Goal: Transaction & Acquisition: Purchase product/service

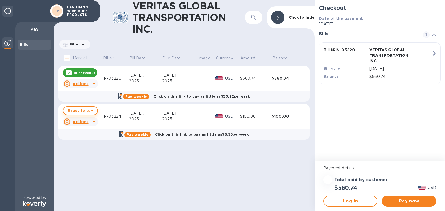
click at [86, 111] on span "Ready to pay" at bounding box center [80, 111] width 25 height 7
checkbox input "true"
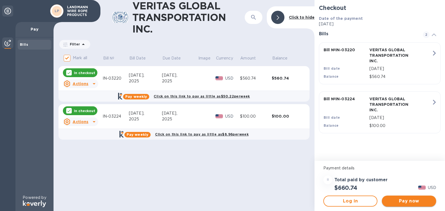
click at [411, 203] on span "Pay now" at bounding box center [408, 201] width 45 height 7
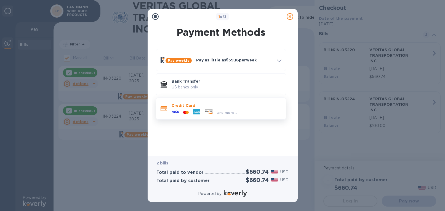
click at [250, 109] on div "and more..." at bounding box center [227, 111] width 110 height 6
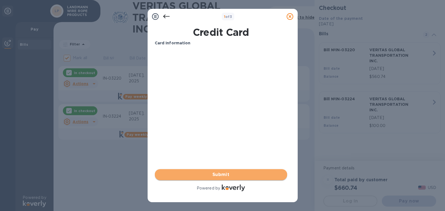
click at [229, 175] on span "Submit" at bounding box center [221, 175] width 124 height 7
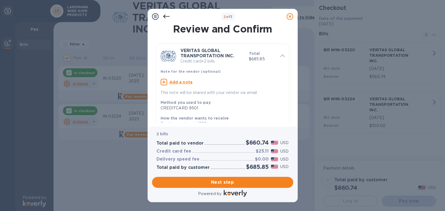
click at [166, 17] on icon at bounding box center [166, 16] width 7 height 7
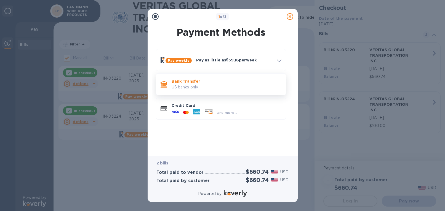
click at [205, 81] on p "Bank Transfer" at bounding box center [227, 82] width 110 height 6
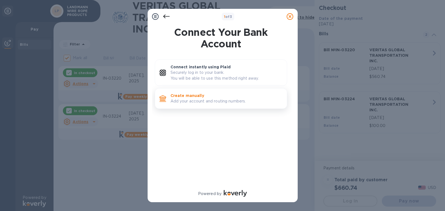
click at [223, 101] on p "Add your account and routing numbers." at bounding box center [226, 101] width 112 height 6
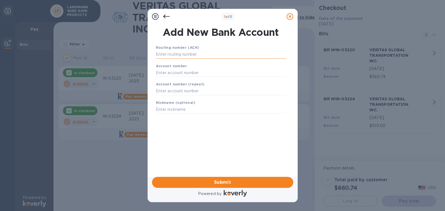
click at [209, 55] on input "text" at bounding box center [221, 54] width 130 height 8
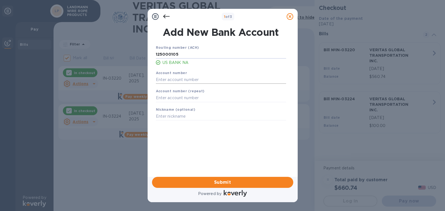
type input "125000105"
click at [203, 80] on input "text" at bounding box center [221, 80] width 130 height 8
type input "153591300121"
click at [204, 100] on input "text" at bounding box center [221, 98] width 130 height 8
type input "153591300121"
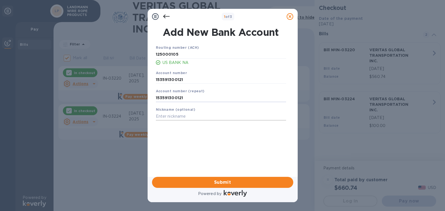
click at [198, 117] on input "text" at bounding box center [221, 117] width 130 height 8
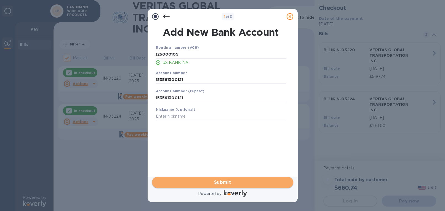
click at [235, 183] on span "Submit" at bounding box center [222, 182] width 132 height 7
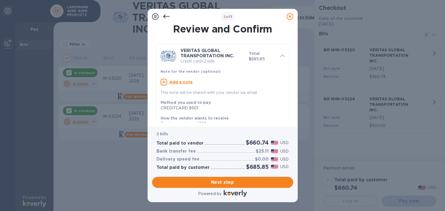
click at [165, 19] on icon at bounding box center [166, 16] width 7 height 7
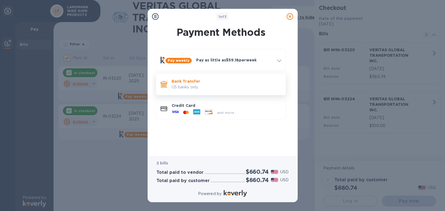
click at [215, 89] on p "US banks only." at bounding box center [227, 87] width 110 height 6
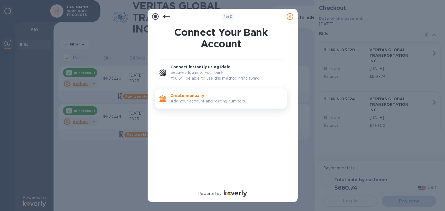
click at [210, 105] on div "Create manually Add your account and routing numbers." at bounding box center [226, 99] width 116 height 16
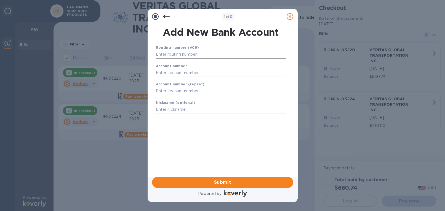
click at [198, 58] on input "text" at bounding box center [221, 54] width 130 height 8
click at [166, 15] on icon at bounding box center [166, 16] width 7 height 7
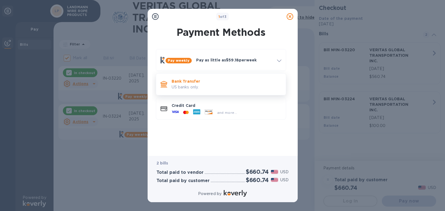
click at [206, 86] on p "US banks only." at bounding box center [227, 87] width 110 height 6
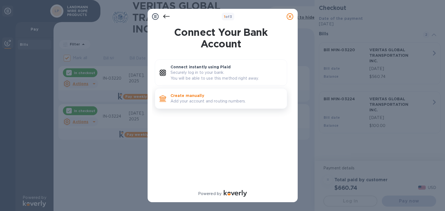
click at [204, 100] on p "Add your account and routing numbers." at bounding box center [226, 101] width 112 height 6
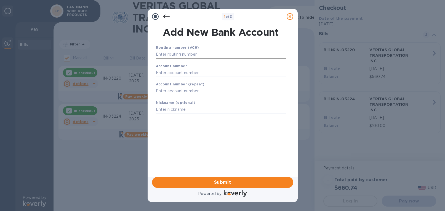
click at [185, 55] on input "text" at bounding box center [221, 54] width 130 height 8
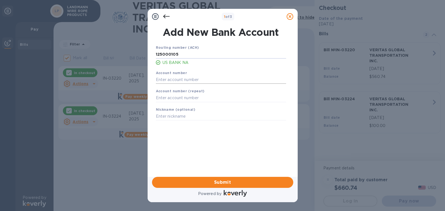
type input "125000105"
click at [176, 82] on input "text" at bounding box center [221, 80] width 130 height 8
type input "153591300121"
click at [182, 100] on input "text" at bounding box center [221, 98] width 130 height 8
type input "153591300121"
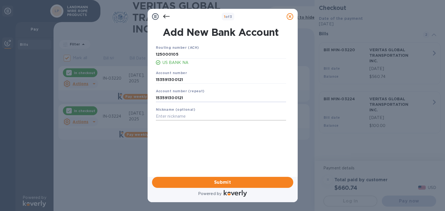
click at [178, 114] on input "text" at bounding box center [221, 117] width 130 height 8
type input "wjb"
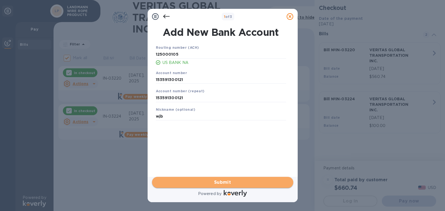
click at [213, 178] on button "Submit" at bounding box center [222, 182] width 141 height 11
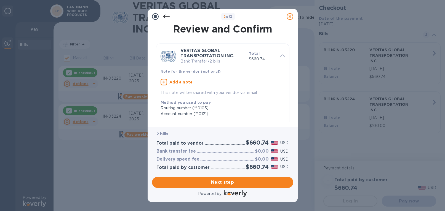
drag, startPoint x: 293, startPoint y: 52, endPoint x: 294, endPoint y: 76, distance: 24.6
click at [298, 90] on div "2 of 3 Review and Confirm VERITAS GLOBAL TRANSPORTATION INC. Bank Transfer • 2 …" at bounding box center [222, 105] width 445 height 211
click at [163, 82] on icon at bounding box center [164, 82] width 7 height 7
click at [207, 84] on textarea at bounding box center [218, 83] width 115 height 5
type textarea "0257956 & 0257937 [PERSON_NAME]"
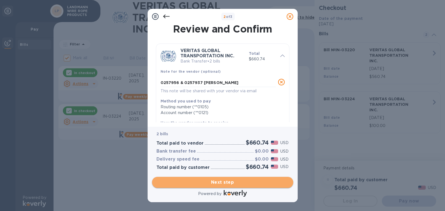
click at [233, 182] on span "Next step" at bounding box center [222, 182] width 132 height 7
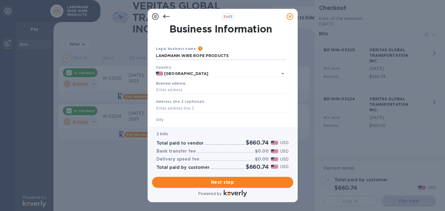
drag, startPoint x: 230, startPoint y: 55, endPoint x: 14, endPoint y: 56, distance: 216.0
click at [14, 56] on div "3 of 3 Business Information Legal business name Please provide the legal name t…" at bounding box center [222, 105] width 445 height 211
type input "[PERSON_NAME] & COMPANY"
click at [193, 87] on input "Business address" at bounding box center [221, 90] width 130 height 8
type input "[STREET_ADDRESS]"
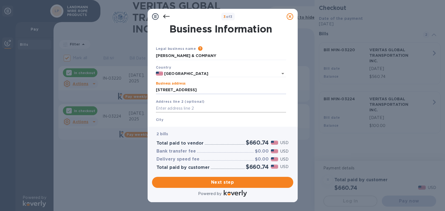
click at [184, 107] on input "text" at bounding box center [221, 109] width 130 height 8
type input "433"
click at [174, 125] on div "Business Information Legal business name Please provide the legal name that app…" at bounding box center [223, 75] width 150 height 103
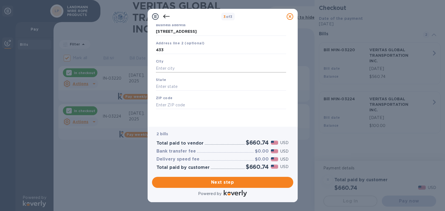
click at [175, 68] on input "text" at bounding box center [221, 68] width 130 height 8
type input "[GEOGRAPHIC_DATA]"
type input "WA"
type input "98101"
click at [253, 185] on span "Next step" at bounding box center [222, 182] width 132 height 7
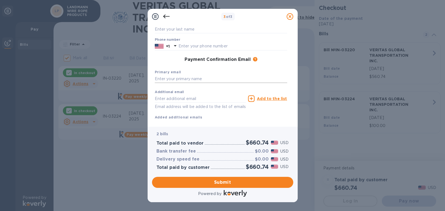
click at [213, 79] on input "text" at bounding box center [221, 79] width 132 height 8
type input "[EMAIL_ADDRESS][DOMAIN_NAME]"
click at [196, 99] on input "text" at bounding box center [200, 99] width 91 height 8
type input "[EMAIL_ADDRESS][DOMAIN_NAME]"
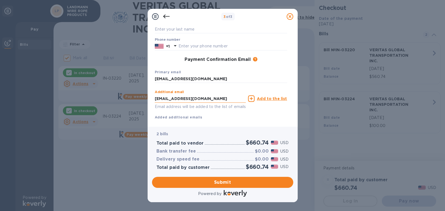
type input "[PERSON_NAME]"
type input "bryce"
type input "2066234262"
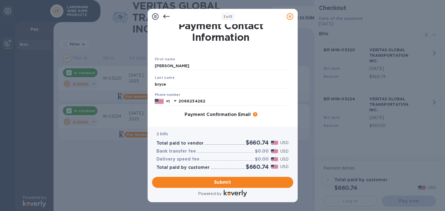
scroll to position [71, 0]
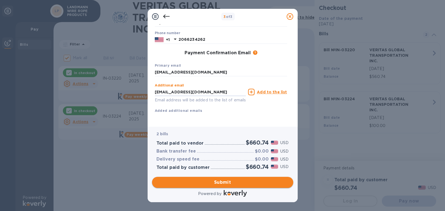
click at [241, 181] on span "Submit" at bounding box center [222, 182] width 132 height 7
click at [249, 182] on span "Submit" at bounding box center [222, 182] width 132 height 7
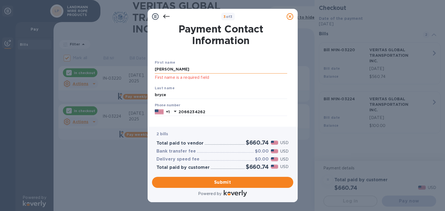
click at [191, 69] on input "[PERSON_NAME]" at bounding box center [221, 69] width 132 height 8
drag, startPoint x: 167, startPoint y: 70, endPoint x: 79, endPoint y: 59, distance: 89.5
click at [79, 59] on div "3 of 3 Payment Contact Information First name [PERSON_NAME] First name is a req…" at bounding box center [222, 105] width 445 height 211
type input "[PERSON_NAME]"
drag, startPoint x: 128, startPoint y: 94, endPoint x: 69, endPoint y: 90, distance: 59.2
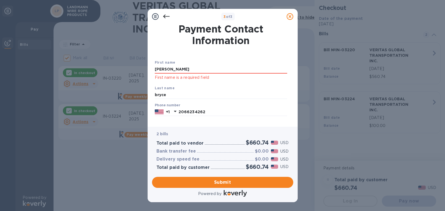
click at [109, 93] on div "3 of 3 Payment Contact Information First name [PERSON_NAME] First name is a req…" at bounding box center [222, 105] width 445 height 211
type input "BRYCE"
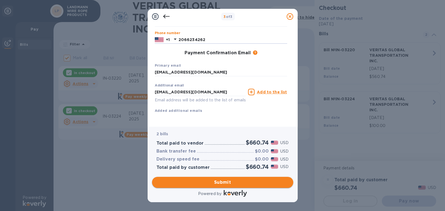
click at [227, 181] on span "Submit" at bounding box center [222, 182] width 132 height 7
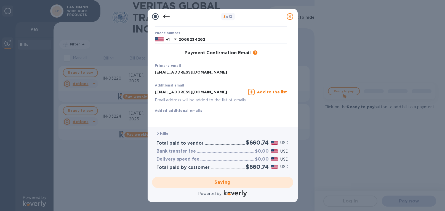
checkbox input "false"
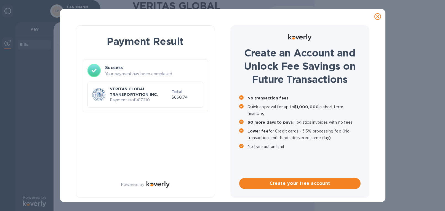
click at [135, 89] on p "VERITAS GLOBAL TRANSPORTATION INC." at bounding box center [140, 91] width 60 height 11
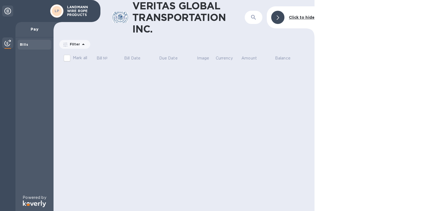
drag, startPoint x: 40, startPoint y: 29, endPoint x: 39, endPoint y: 54, distance: 25.7
click at [40, 29] on p "Pay" at bounding box center [34, 29] width 29 height 6
click at [6, 12] on icon at bounding box center [7, 11] width 7 height 7
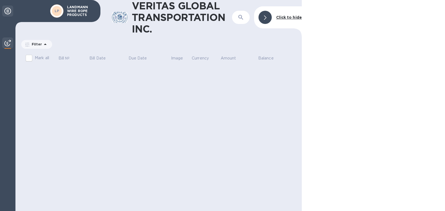
click at [7, 10] on icon at bounding box center [7, 11] width 7 height 7
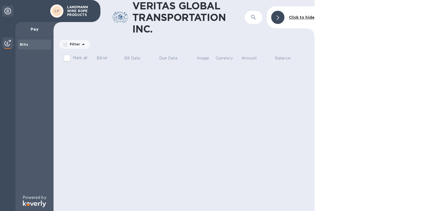
click at [21, 42] on div "Bills" at bounding box center [34, 45] width 29 height 6
click at [34, 29] on p "Pay" at bounding box center [34, 29] width 29 height 6
click at [7, 44] on img at bounding box center [7, 43] width 7 height 7
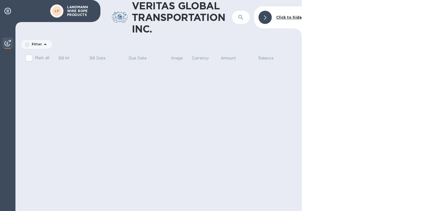
click at [7, 44] on img at bounding box center [7, 43] width 7 height 7
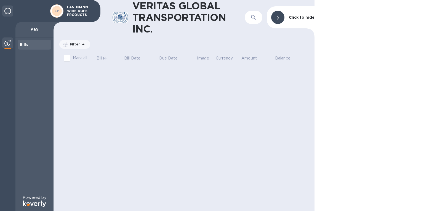
click at [75, 11] on p "LANDMANN WIRE ROPE PRODUCTS" at bounding box center [81, 11] width 28 height 12
click at [55, 10] on b "LP" at bounding box center [57, 11] width 5 height 4
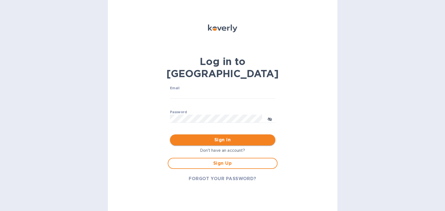
type input "[EMAIL_ADDRESS][DOMAIN_NAME]"
click at [219, 137] on span "Sign in" at bounding box center [222, 140] width 97 height 7
type input "[EMAIL_ADDRESS][DOMAIN_NAME]"
click at [235, 137] on span "Sign in" at bounding box center [222, 140] width 97 height 7
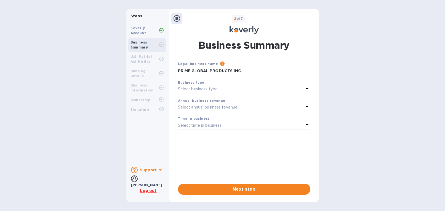
drag, startPoint x: 215, startPoint y: 73, endPoint x: -8, endPoint y: 41, distance: 225.4
click at [0, 41] on html "Steps Koverly Account Business Summary U.S. Patriot Act Notice Banking Details …" at bounding box center [222, 105] width 445 height 211
click at [218, 89] on p "Select business type" at bounding box center [198, 89] width 40 height 6
drag, startPoint x: 224, startPoint y: 70, endPoint x: 221, endPoint y: 72, distance: 3.4
click at [221, 72] on input "W.J. BYRNES & COMAPNY" at bounding box center [244, 71] width 132 height 8
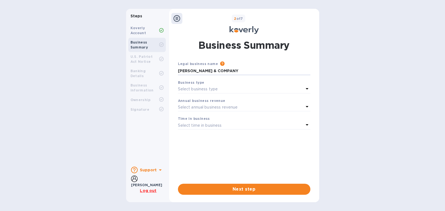
type input "[PERSON_NAME] & COMPANY"
click at [227, 85] on div "Business type" at bounding box center [244, 83] width 132 height 6
click at [216, 93] on div "Business type Select business type" at bounding box center [244, 87] width 132 height 14
click at [214, 88] on p "Select business type" at bounding box center [198, 89] width 40 height 6
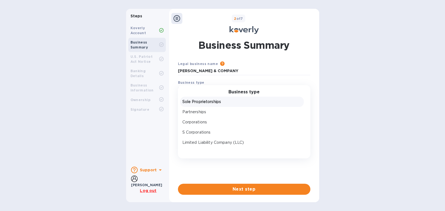
click at [212, 104] on p "Sole Proprietorships" at bounding box center [241, 102] width 119 height 6
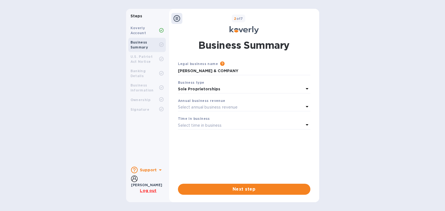
click at [210, 105] on p "Select annual business revenue" at bounding box center [208, 108] width 60 height 6
click at [213, 103] on b "Annual business revenue" at bounding box center [201, 101] width 47 height 4
click at [266, 191] on span "Next step" at bounding box center [244, 189] width 124 height 7
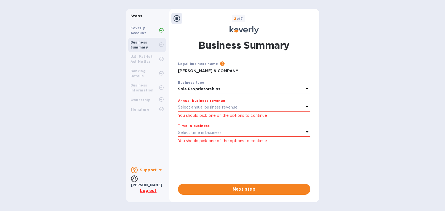
click at [215, 109] on p "Select annual business revenue" at bounding box center [208, 108] width 60 height 6
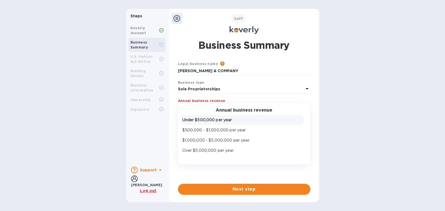
click at [232, 119] on p "Under $500,000 per year" at bounding box center [241, 120] width 119 height 6
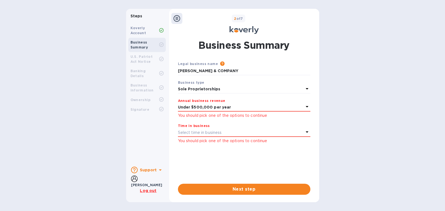
click at [247, 132] on div "Select time in business" at bounding box center [241, 133] width 126 height 8
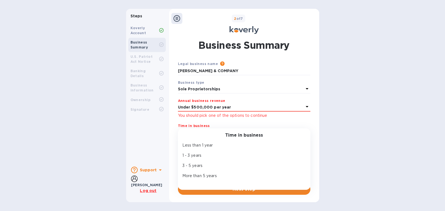
drag, startPoint x: 213, startPoint y: 177, endPoint x: 221, endPoint y: 175, distance: 8.2
click at [213, 176] on p "More than 5 years" at bounding box center [241, 176] width 119 height 6
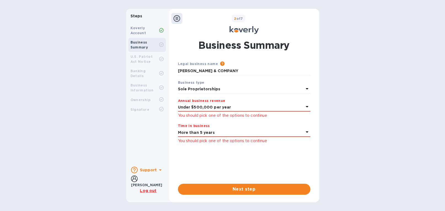
click at [253, 191] on span "Next step" at bounding box center [244, 189] width 124 height 7
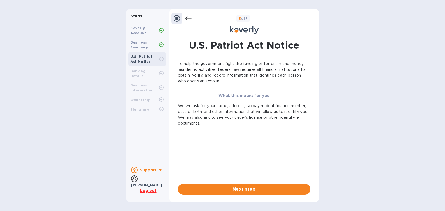
click at [174, 18] on icon at bounding box center [176, 18] width 7 height 7
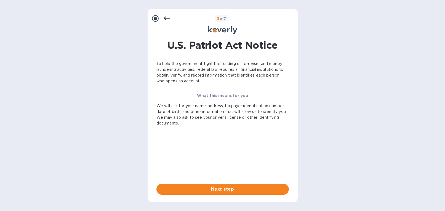
click at [153, 18] on icon at bounding box center [155, 18] width 7 height 7
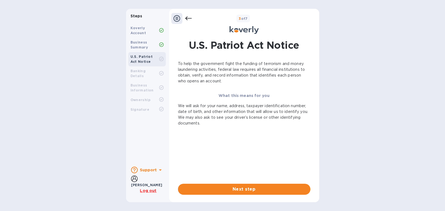
drag, startPoint x: 138, startPoint y: 32, endPoint x: 149, endPoint y: 77, distance: 46.4
click at [138, 33] on b "Koverly Account" at bounding box center [138, 30] width 16 height 9
click at [143, 182] on div "john brycE" at bounding box center [146, 185] width 31 height 6
click at [136, 181] on icon at bounding box center [134, 179] width 7 height 7
click at [131, 182] on icon at bounding box center [134, 179] width 7 height 7
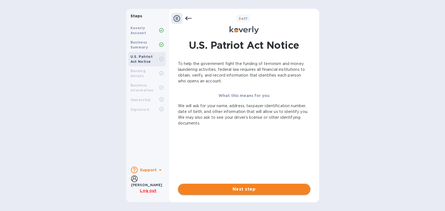
click at [247, 189] on span "Next step" at bounding box center [244, 189] width 124 height 7
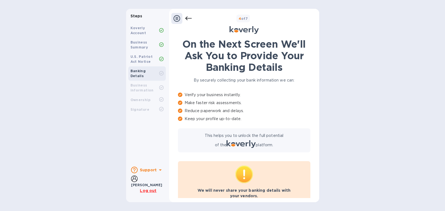
scroll to position [19, 0]
